Goal: Information Seeking & Learning: Check status

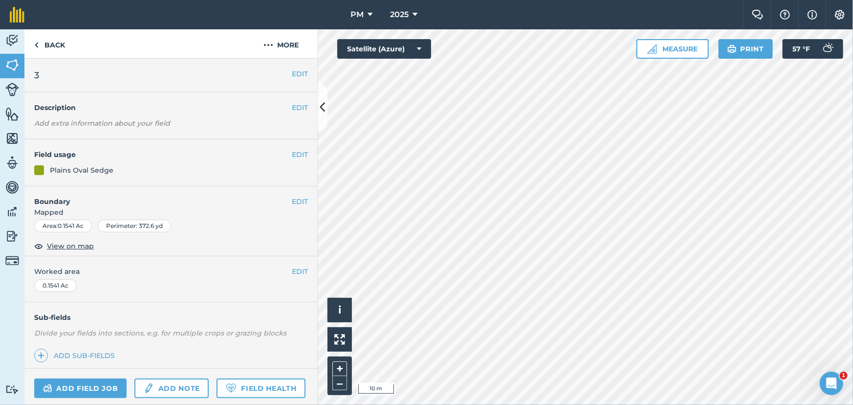
scroll to position [160, 0]
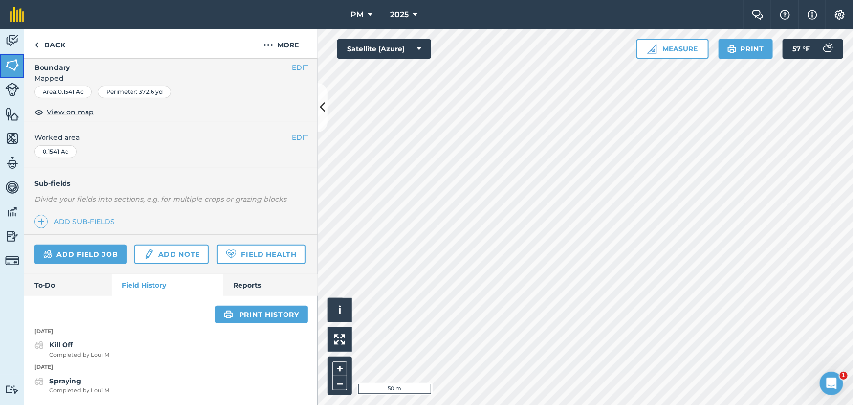
click at [14, 61] on img at bounding box center [12, 65] width 14 height 15
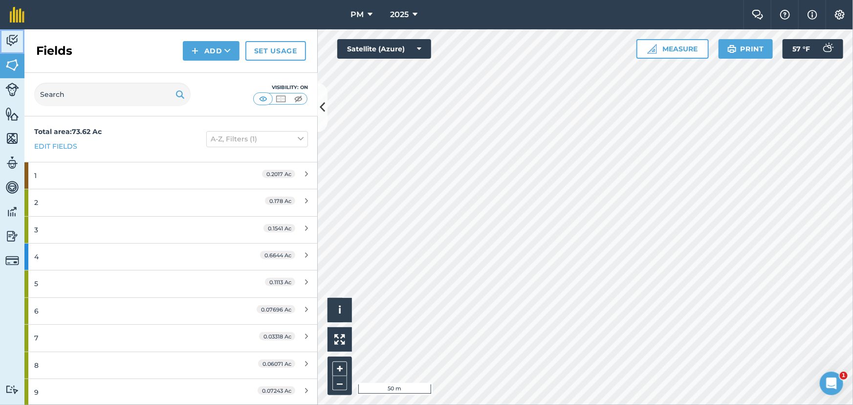
click at [14, 34] on img at bounding box center [12, 40] width 14 height 15
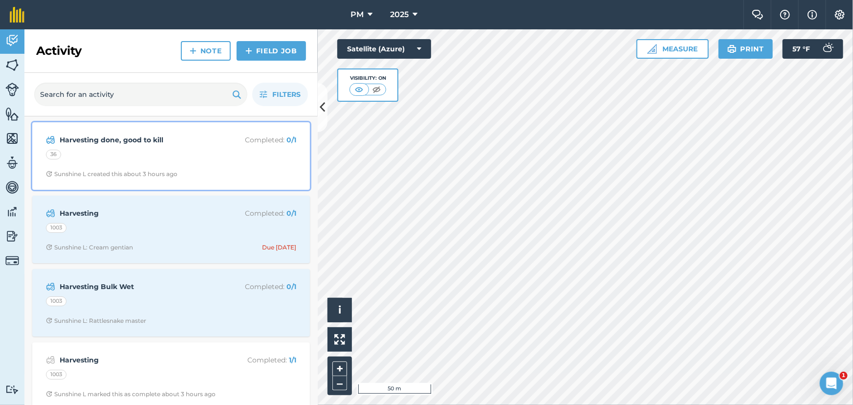
click at [183, 160] on div "36" at bounding box center [171, 156] width 250 height 13
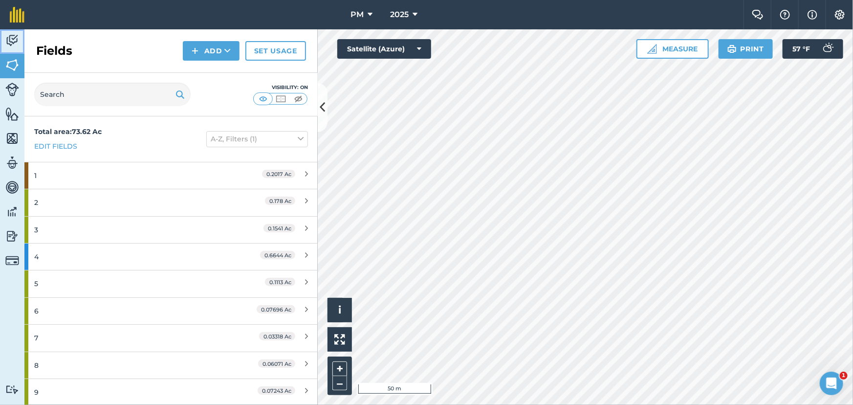
click at [13, 39] on img at bounding box center [12, 40] width 14 height 15
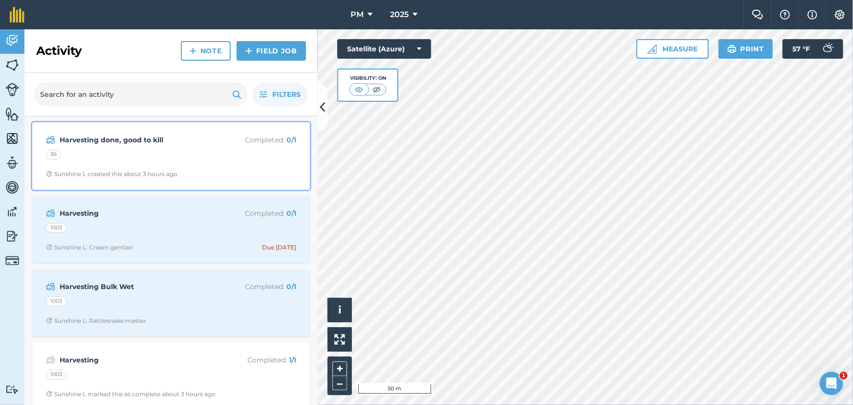
click at [156, 158] on div "36" at bounding box center [171, 156] width 250 height 13
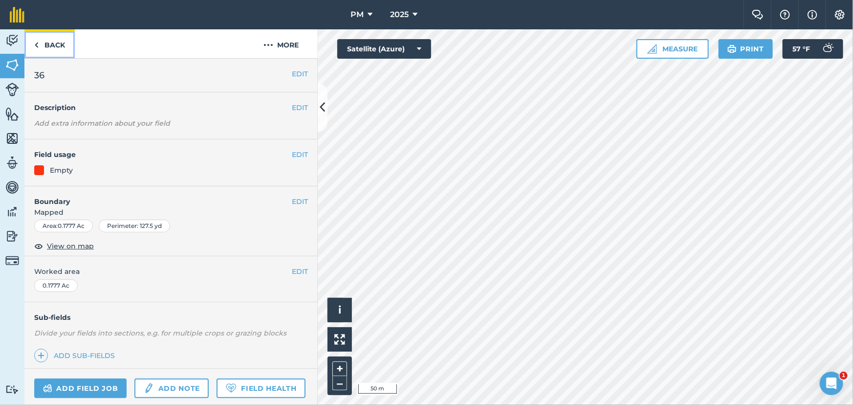
click at [43, 42] on link "Back" at bounding box center [49, 43] width 50 height 29
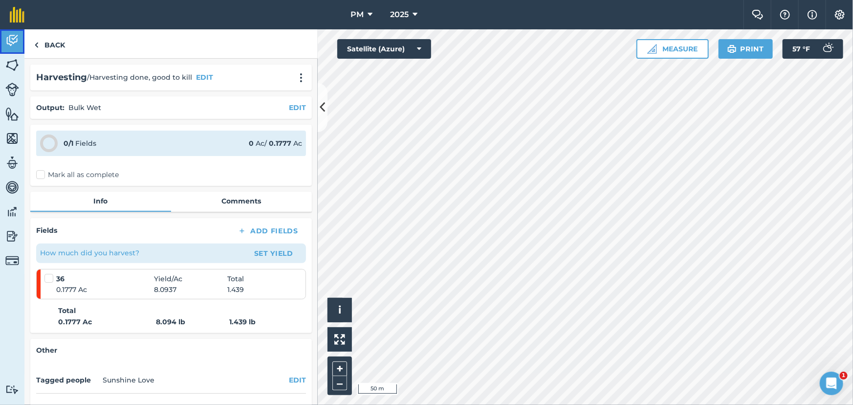
click at [15, 43] on img at bounding box center [12, 40] width 14 height 15
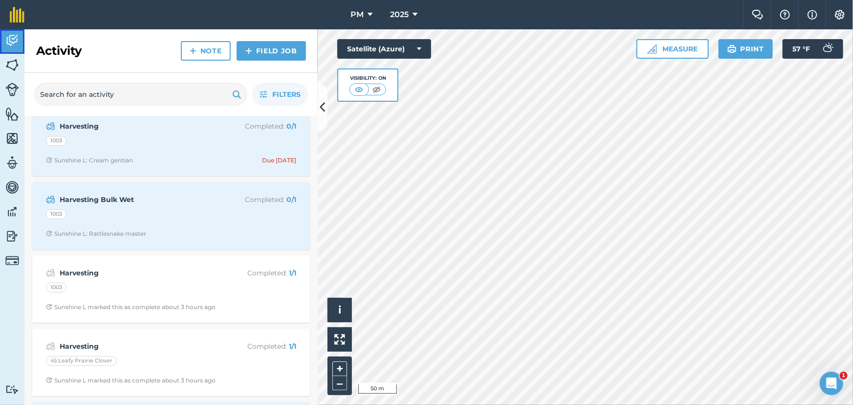
scroll to position [89, 0]
click at [180, 226] on div "Harvesting Bulk Wet Completed : 0 / 1 1003 Sunshine L: Rattlesnake master" at bounding box center [171, 214] width 266 height 56
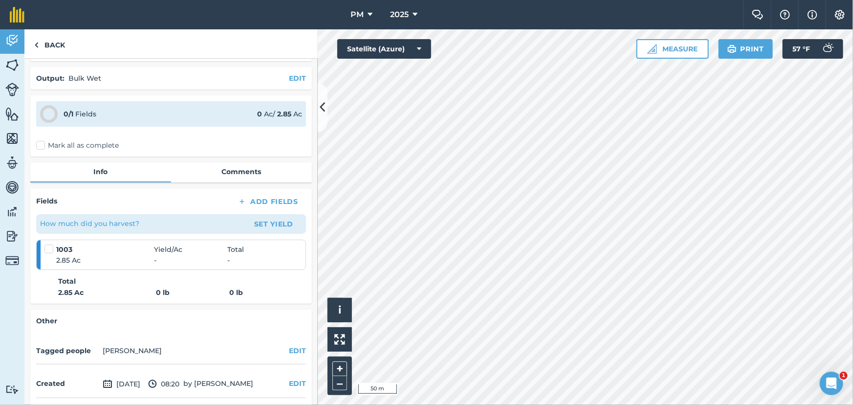
scroll to position [44, 0]
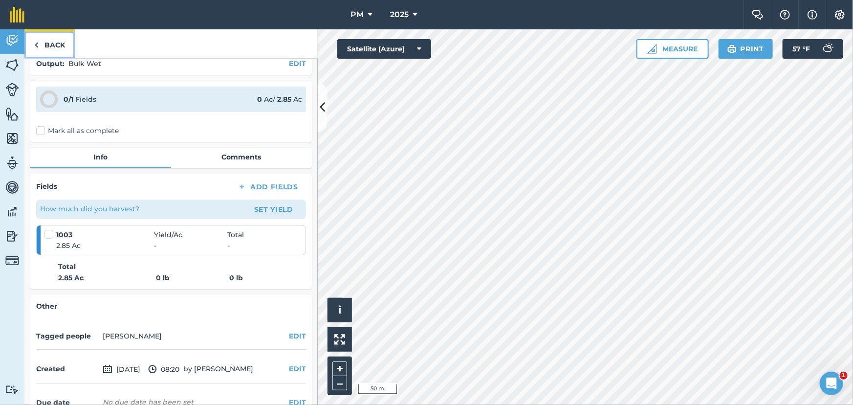
click at [37, 40] on img at bounding box center [36, 45] width 4 height 12
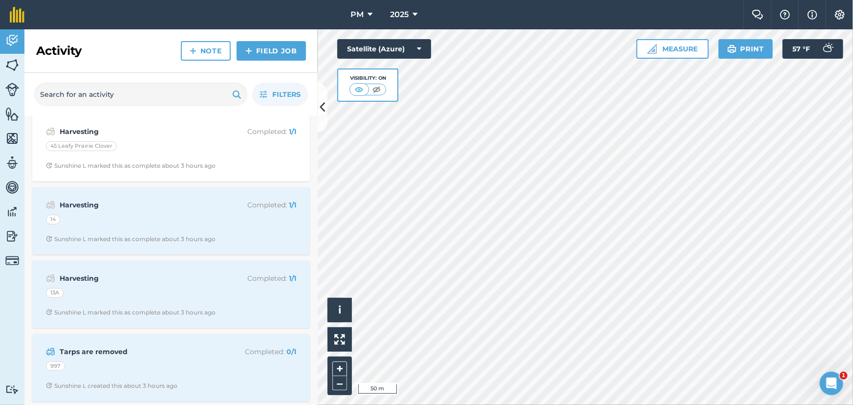
scroll to position [311, 0]
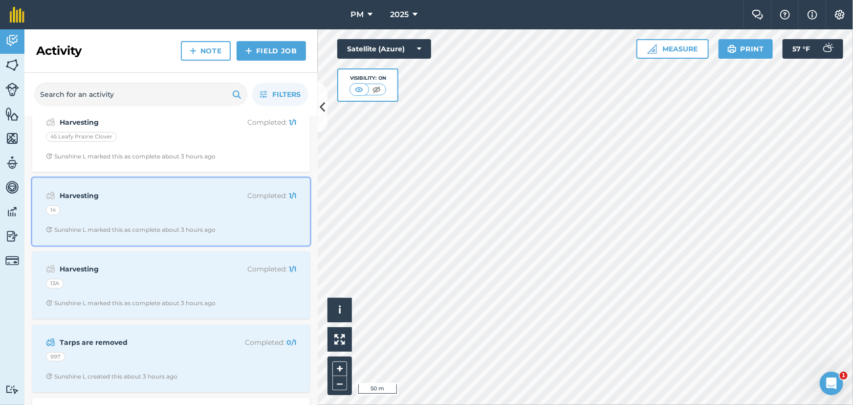
click at [177, 205] on div "14" at bounding box center [171, 211] width 250 height 13
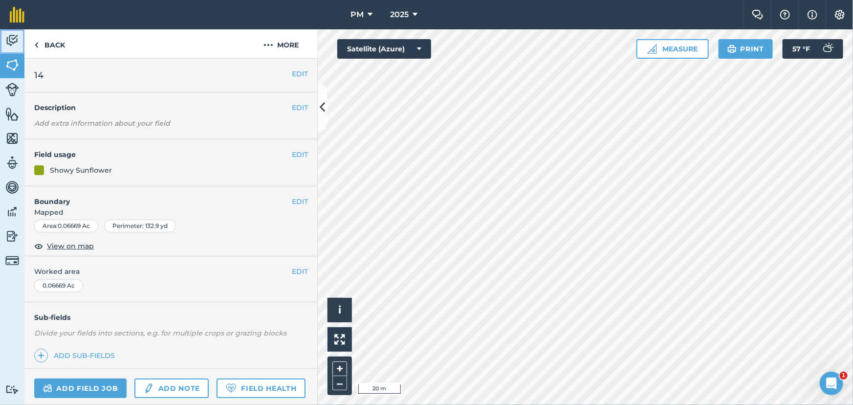
click at [13, 45] on img at bounding box center [12, 40] width 14 height 15
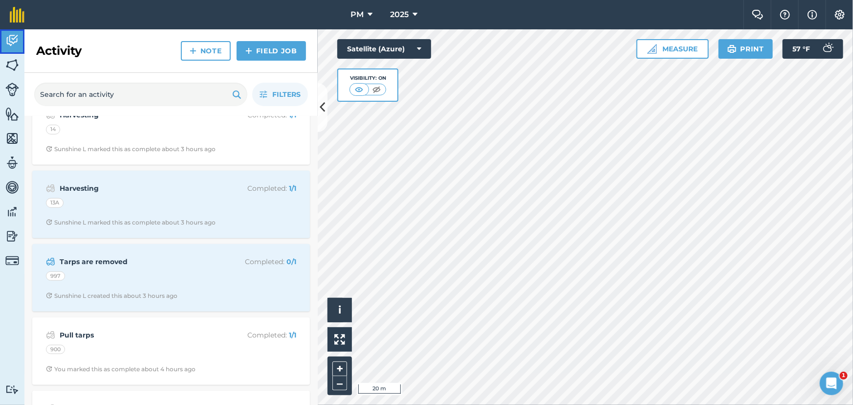
scroll to position [400, 0]
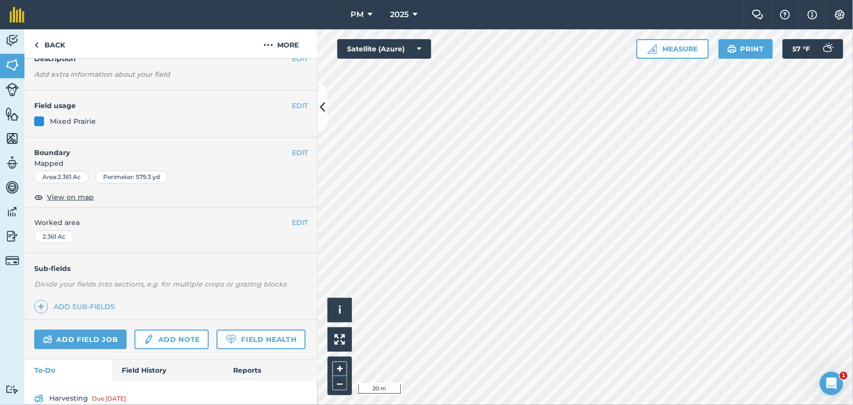
scroll to position [130, 0]
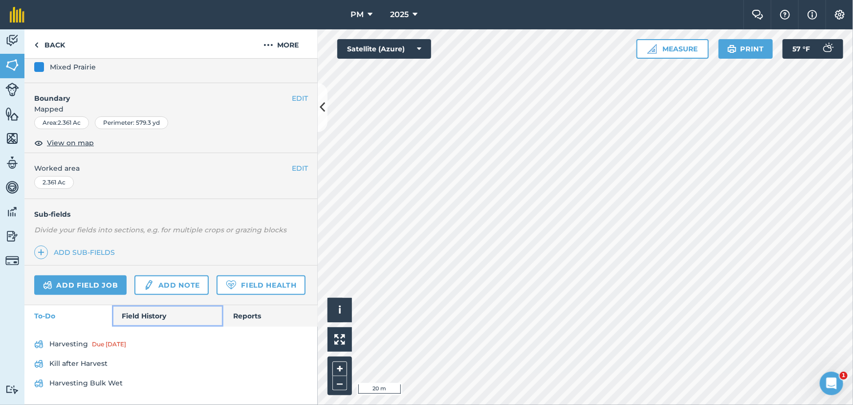
click at [141, 316] on link "Field History" at bounding box center [167, 316] width 111 height 22
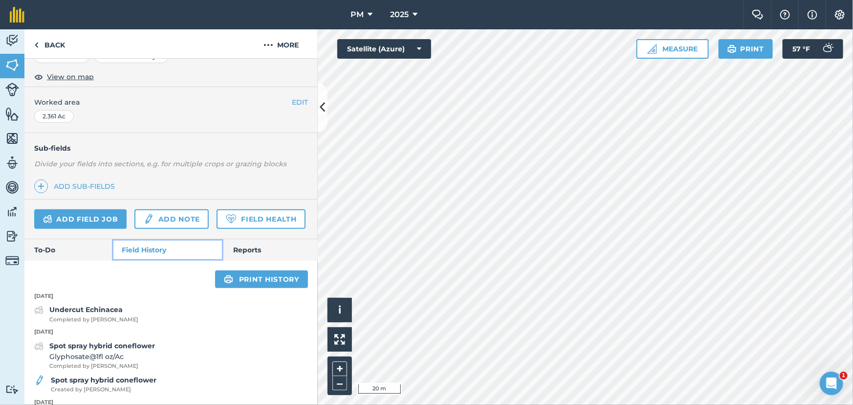
scroll to position [230, 0]
